Goal: Task Accomplishment & Management: Manage account settings

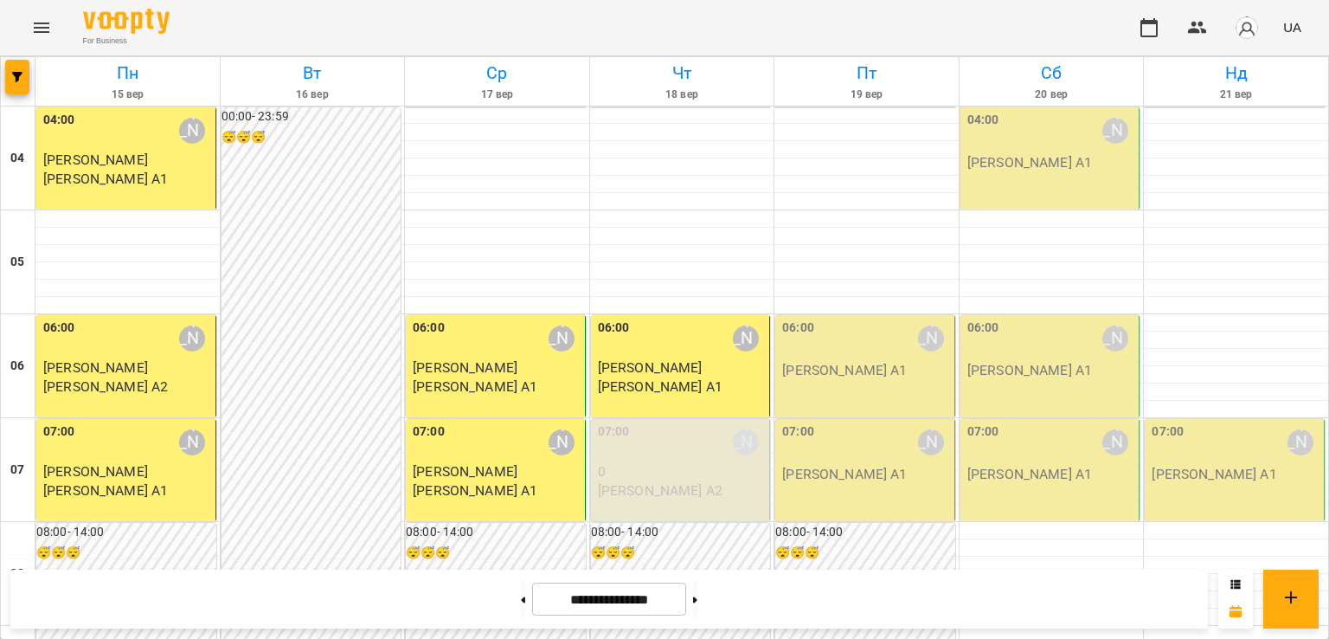
click at [859, 368] on p "[PERSON_NAME] А1" at bounding box center [844, 370] width 125 height 21
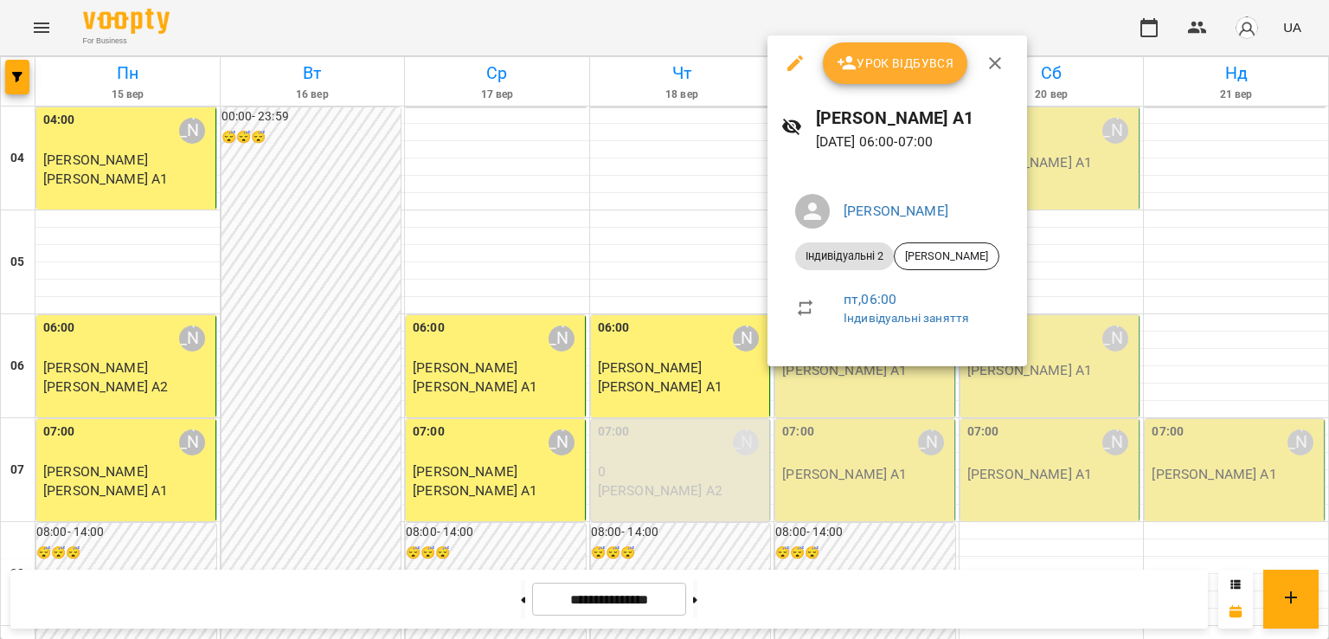
click at [851, 484] on div at bounding box center [664, 319] width 1329 height 639
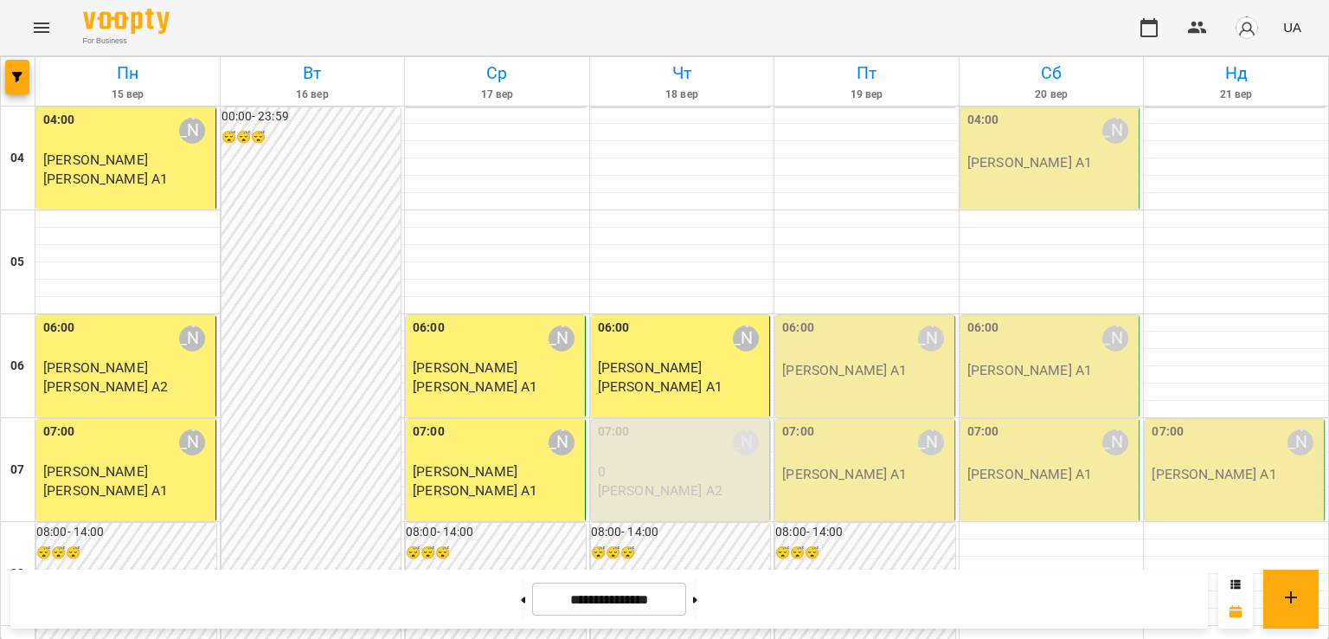
click at [851, 484] on div "07:00 [PERSON_NAME] [PERSON_NAME] А1" at bounding box center [865, 470] width 180 height 102
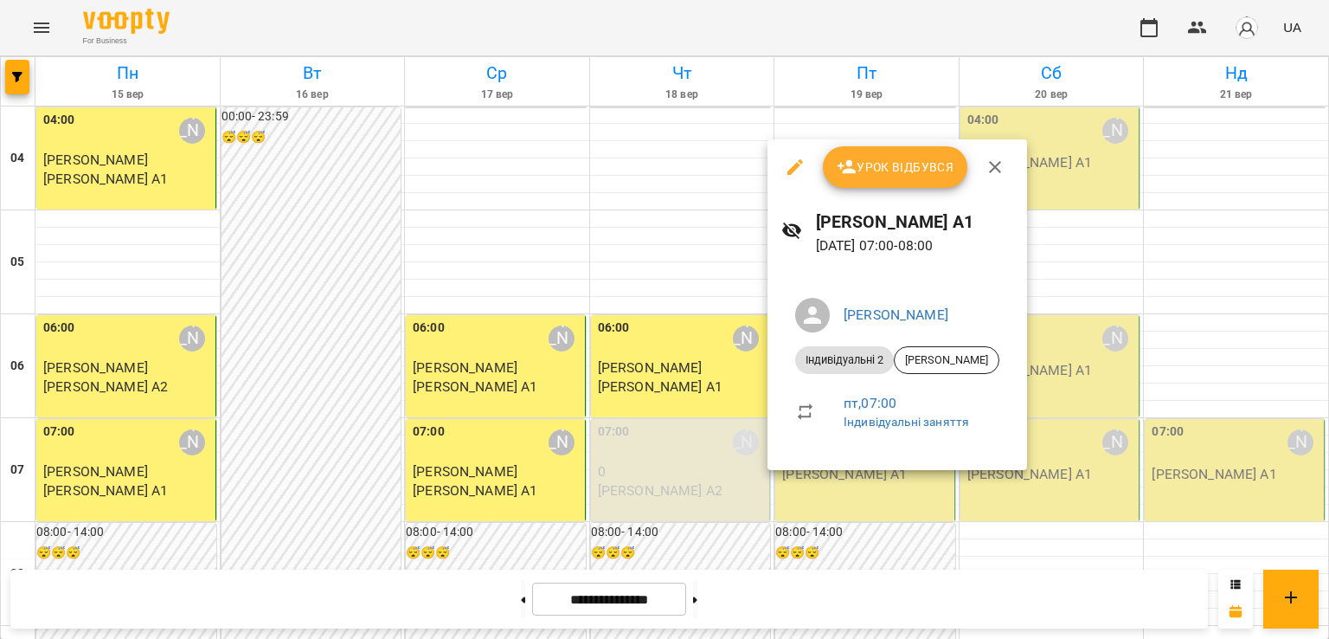
click at [926, 160] on span "Урок відбувся" at bounding box center [896, 167] width 118 height 21
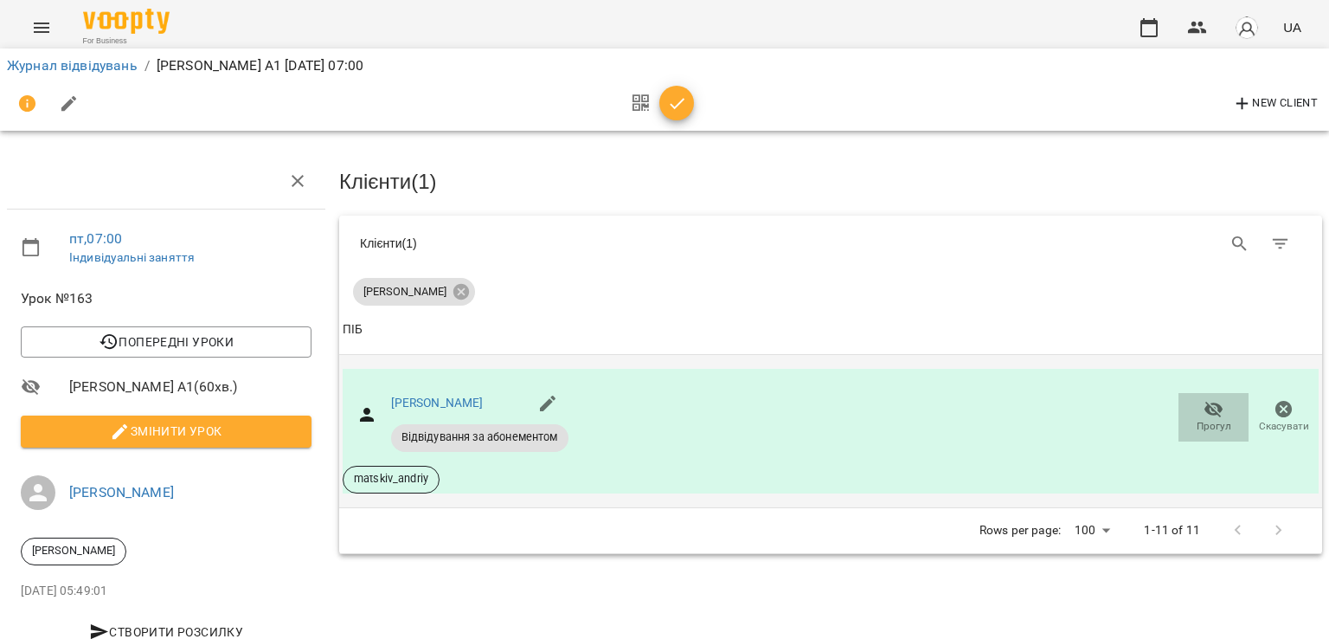
click at [1201, 419] on span "Прогул" at bounding box center [1214, 426] width 35 height 15
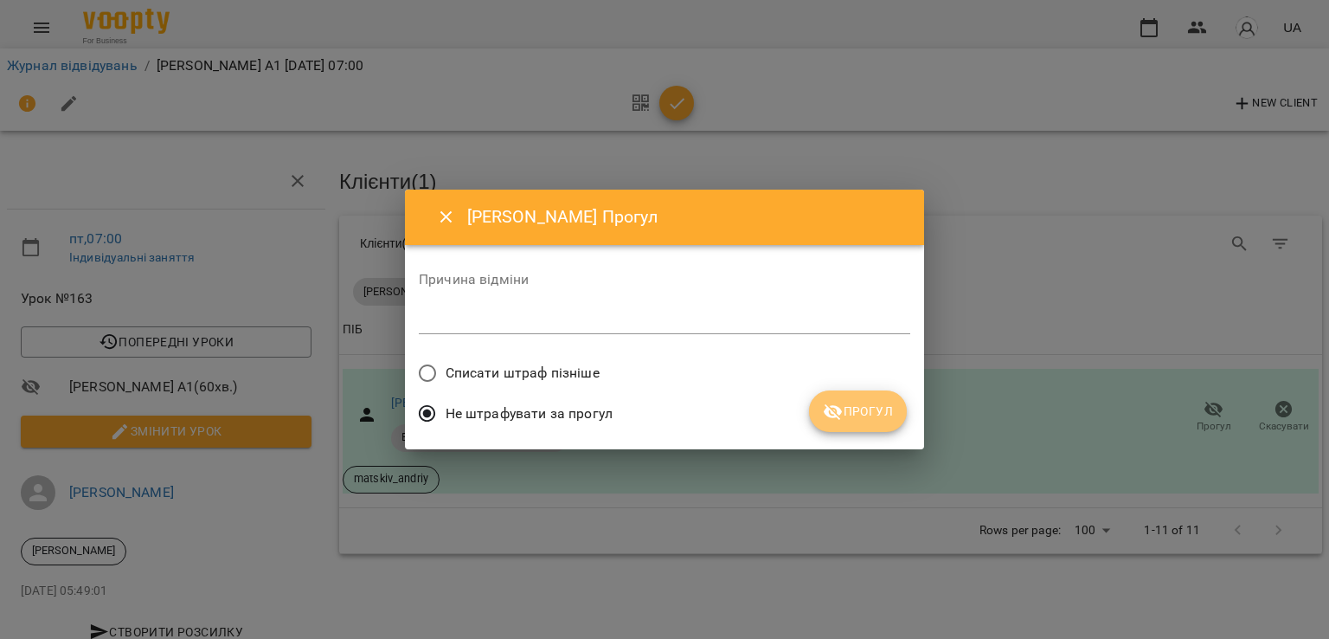
click at [882, 412] on span "Прогул" at bounding box center [858, 411] width 70 height 21
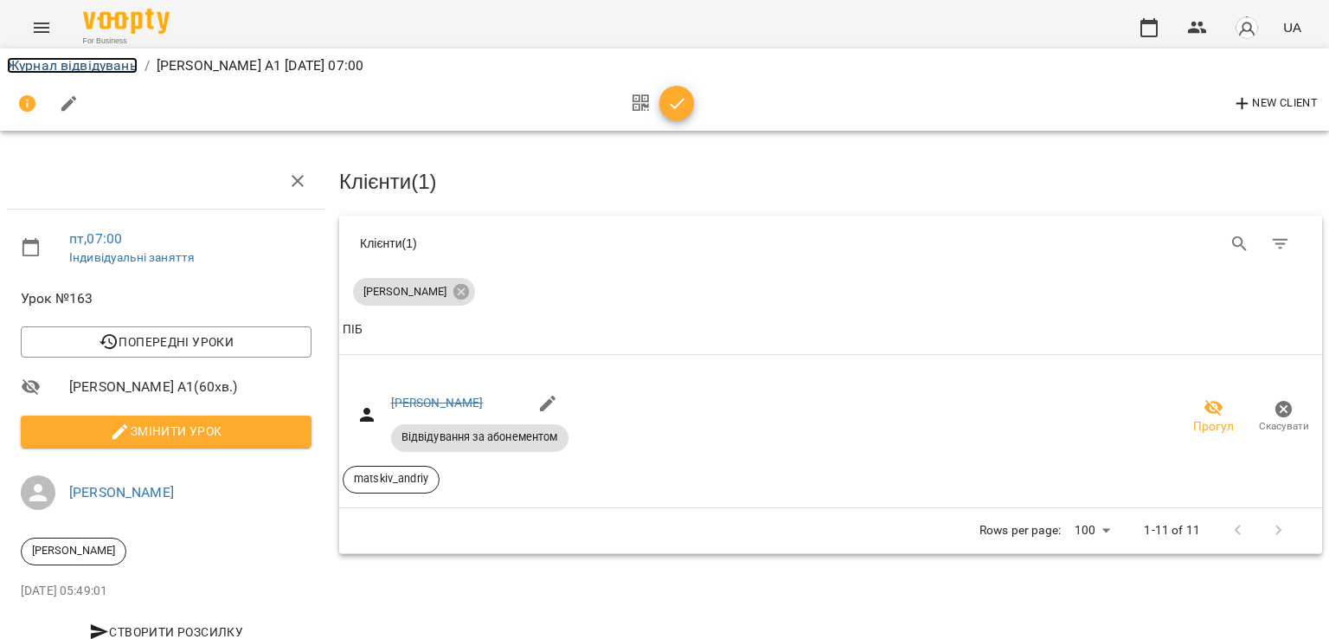
click at [114, 67] on link "Журнал відвідувань" at bounding box center [72, 65] width 131 height 16
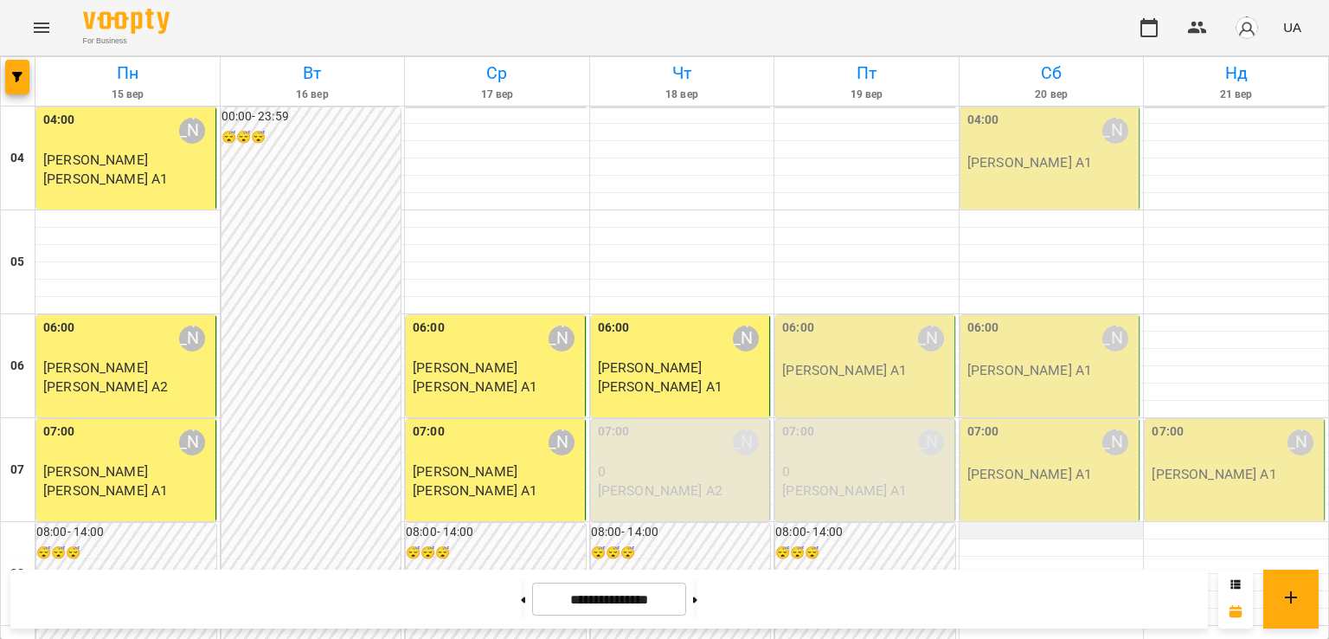
scroll to position [865, 0]
